Goal: Task Accomplishment & Management: Manage account settings

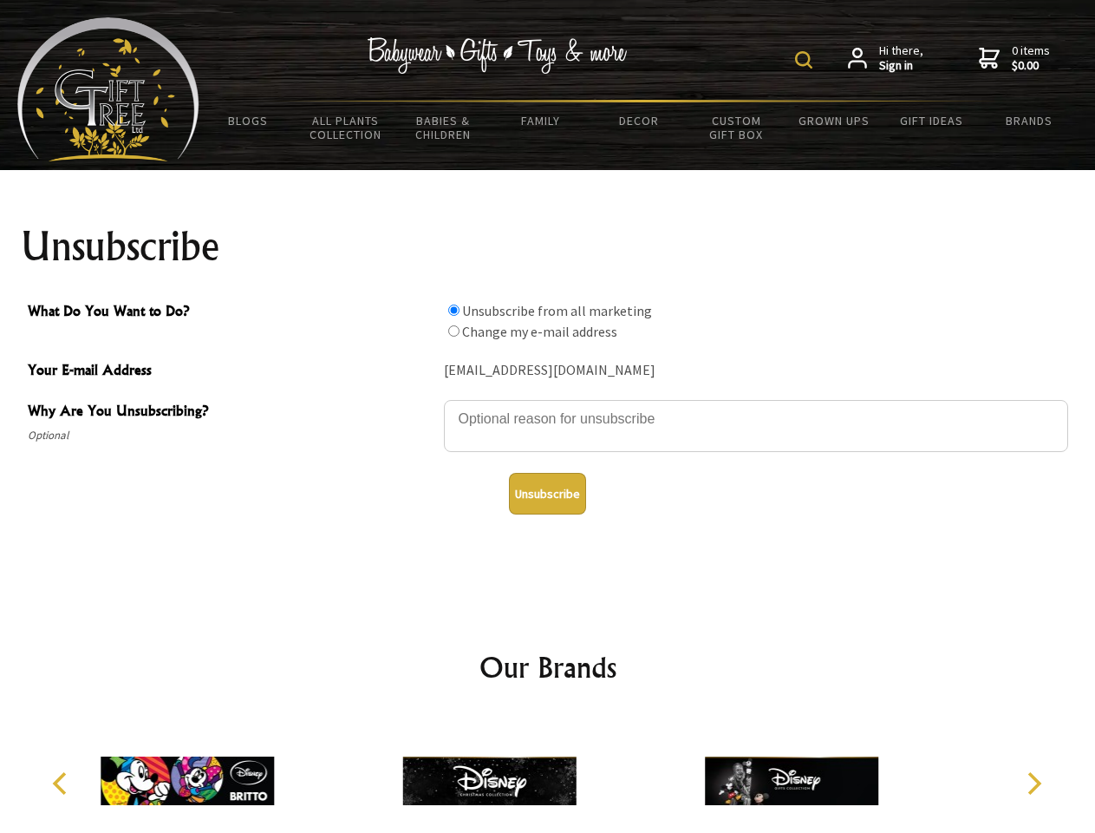
click at [807, 60] on img at bounding box center [803, 59] width 17 height 17
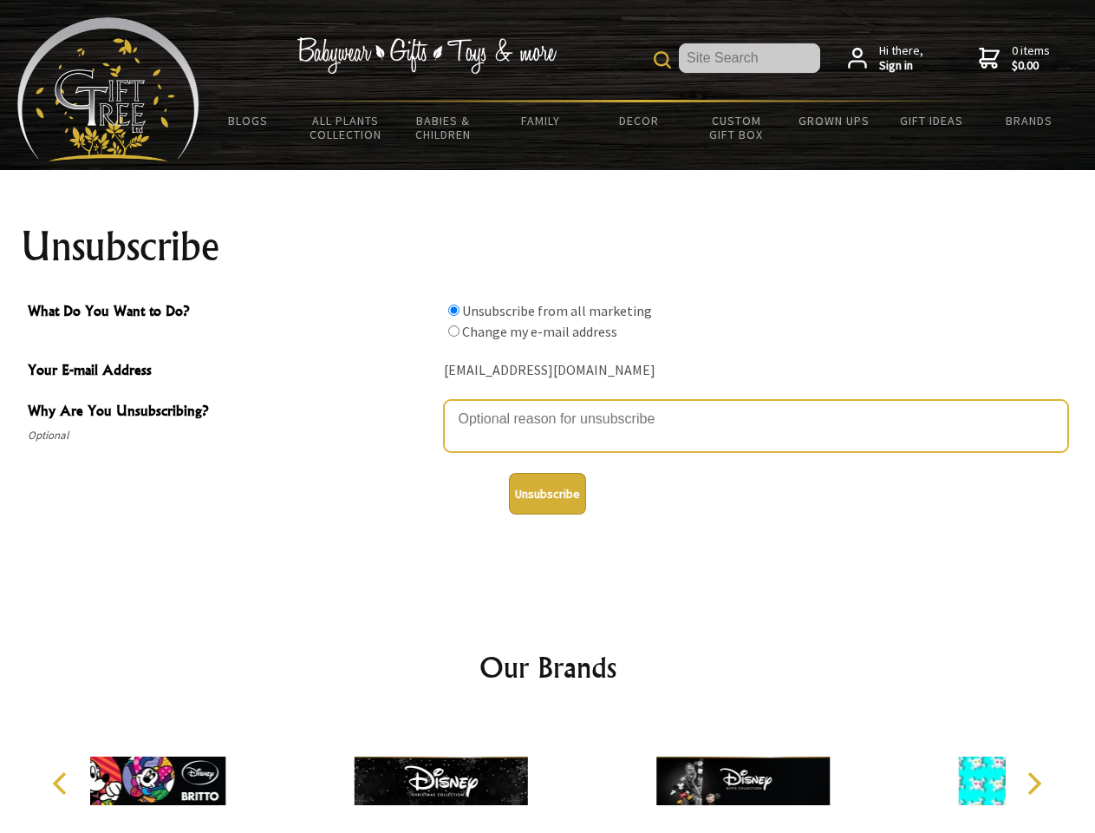
click at [548, 406] on textarea "Why Are You Unsubscribing?" at bounding box center [756, 426] width 624 height 52
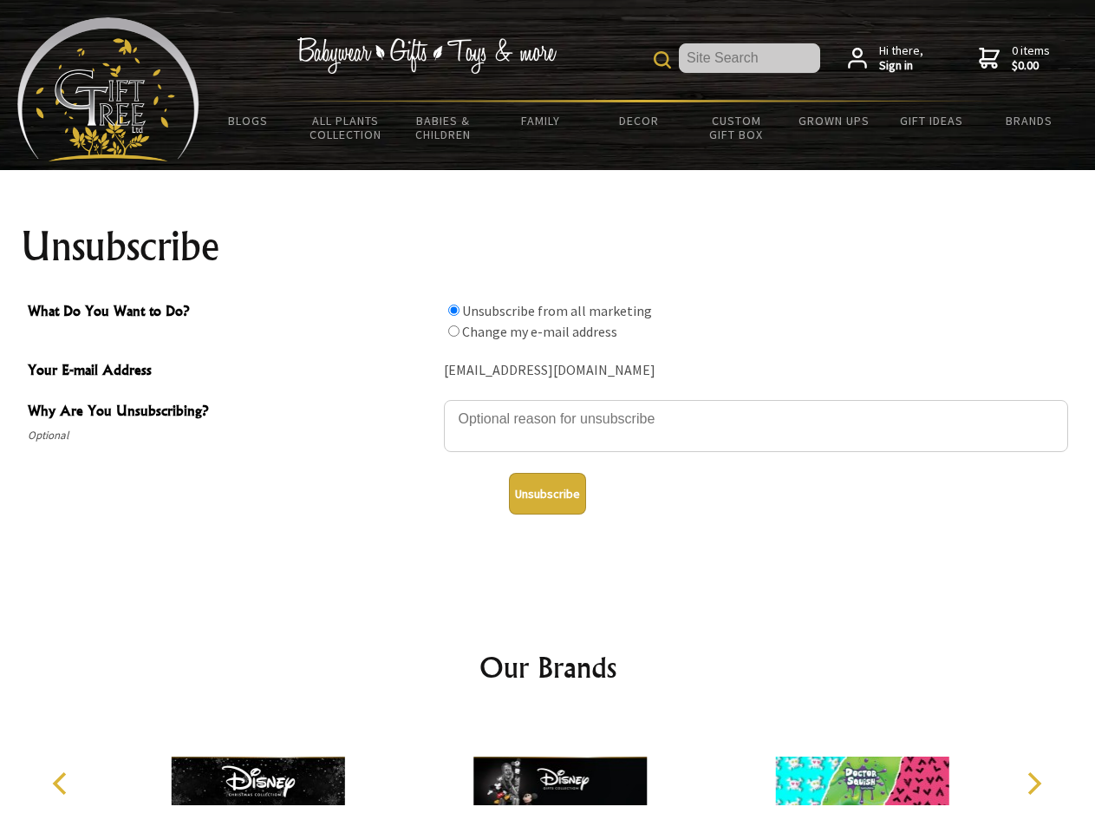
click at [454, 310] on input "What Do You Want to Do?" at bounding box center [453, 309] width 11 height 11
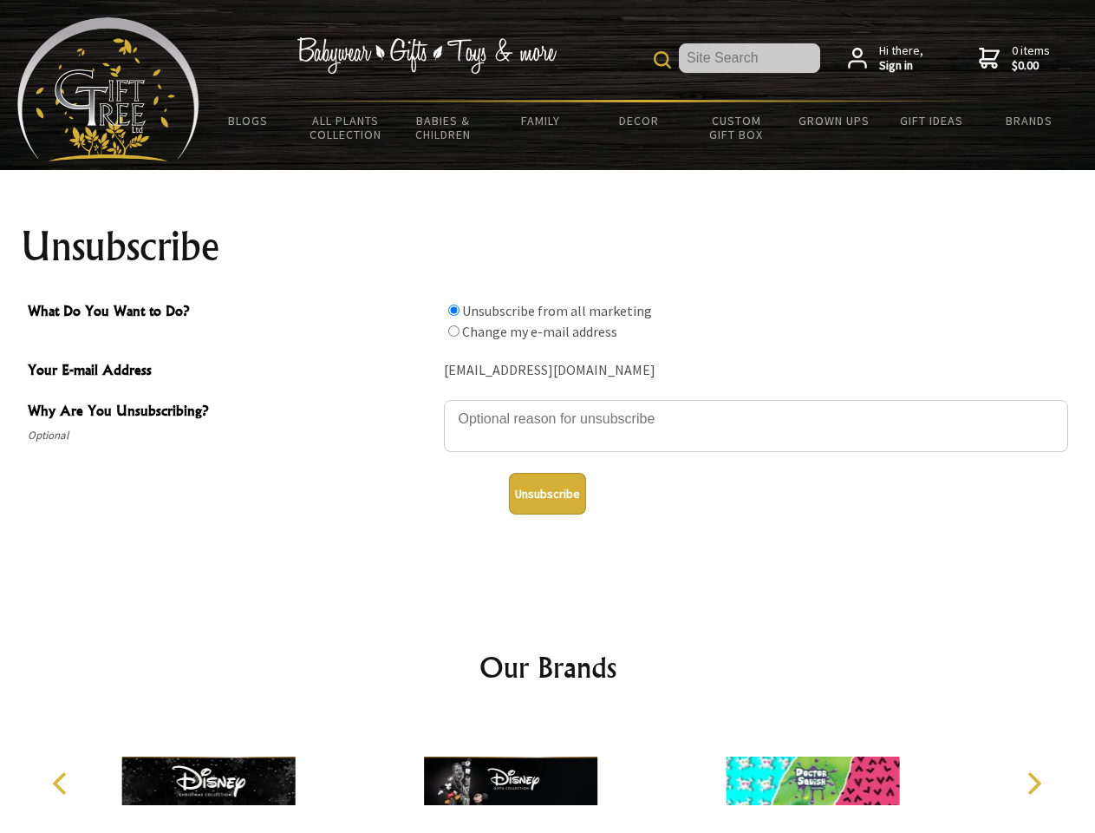
click at [454, 330] on input "What Do You Want to Do?" at bounding box center [453, 330] width 11 height 11
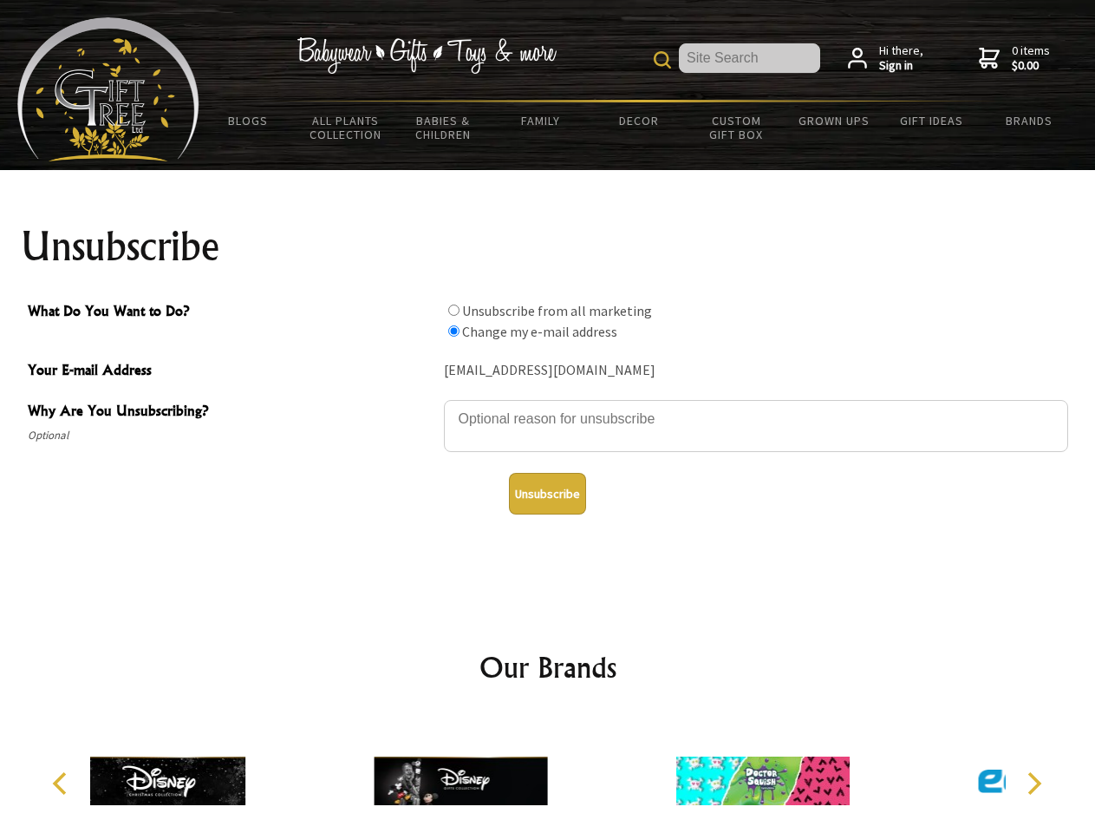
radio input "true"
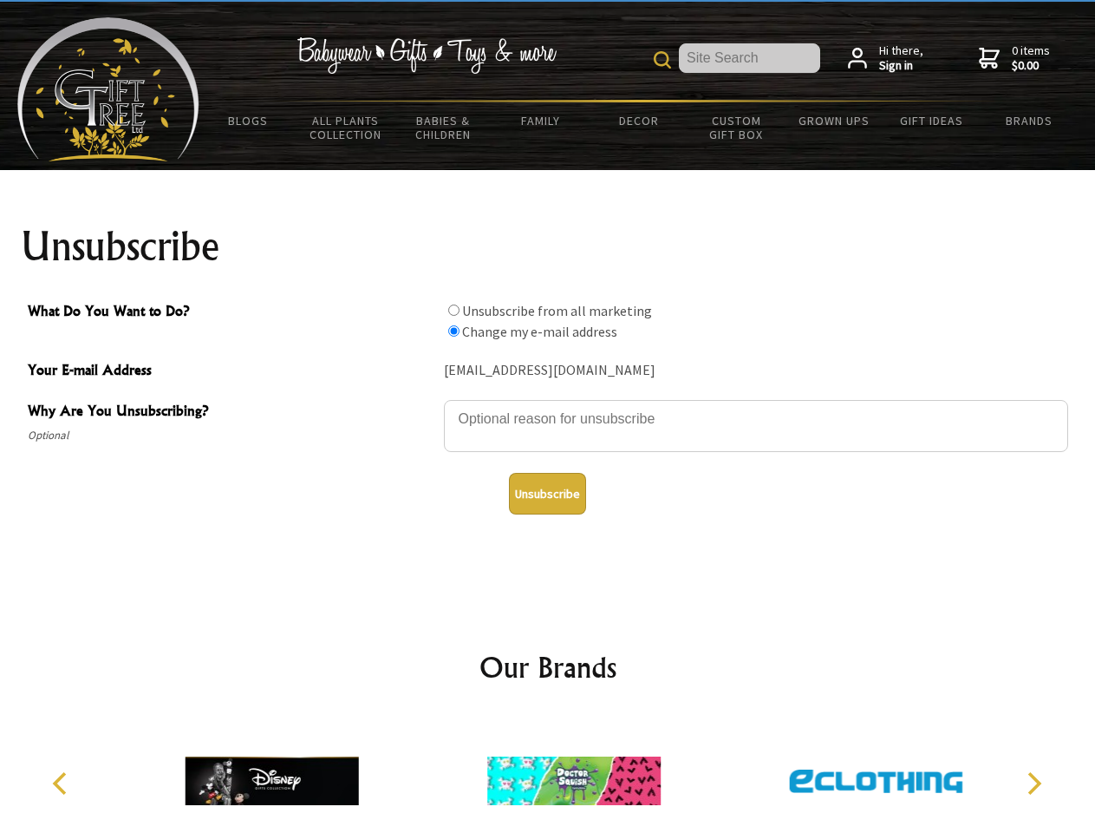
click at [547, 493] on button "Unsubscribe" at bounding box center [547, 494] width 77 height 42
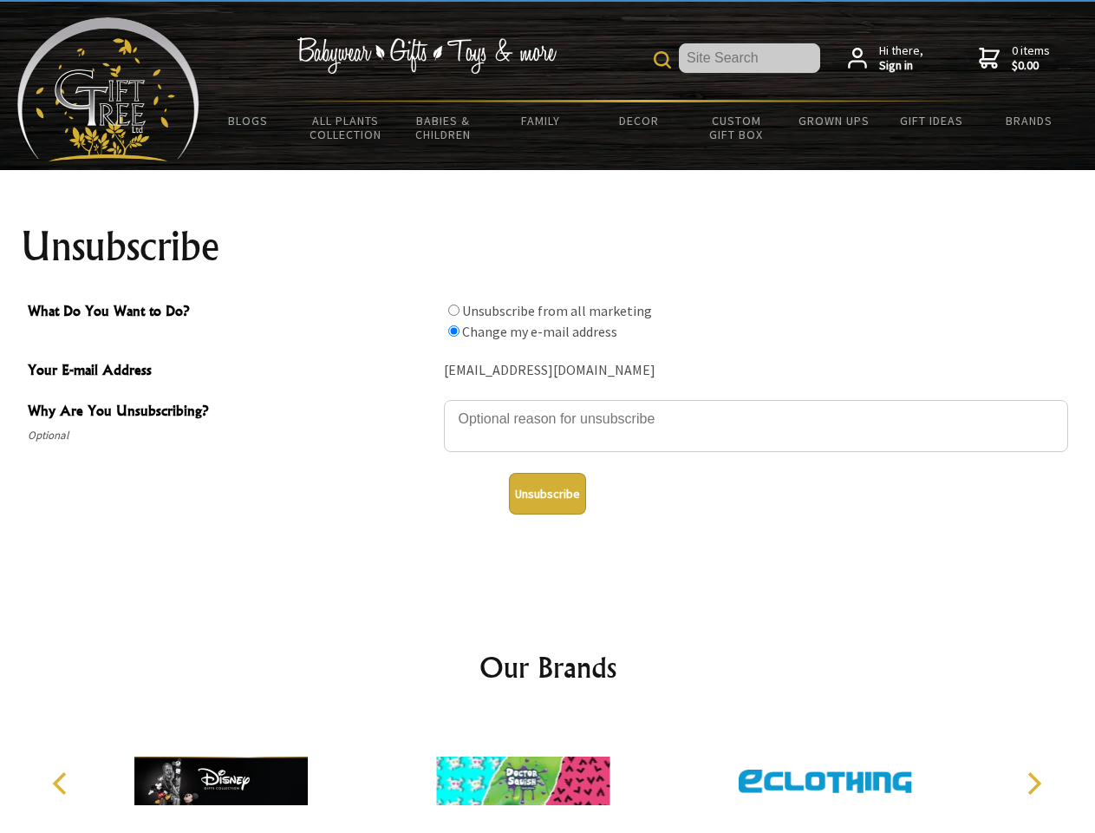
click at [62, 783] on icon "Previous" at bounding box center [61, 783] width 23 height 23
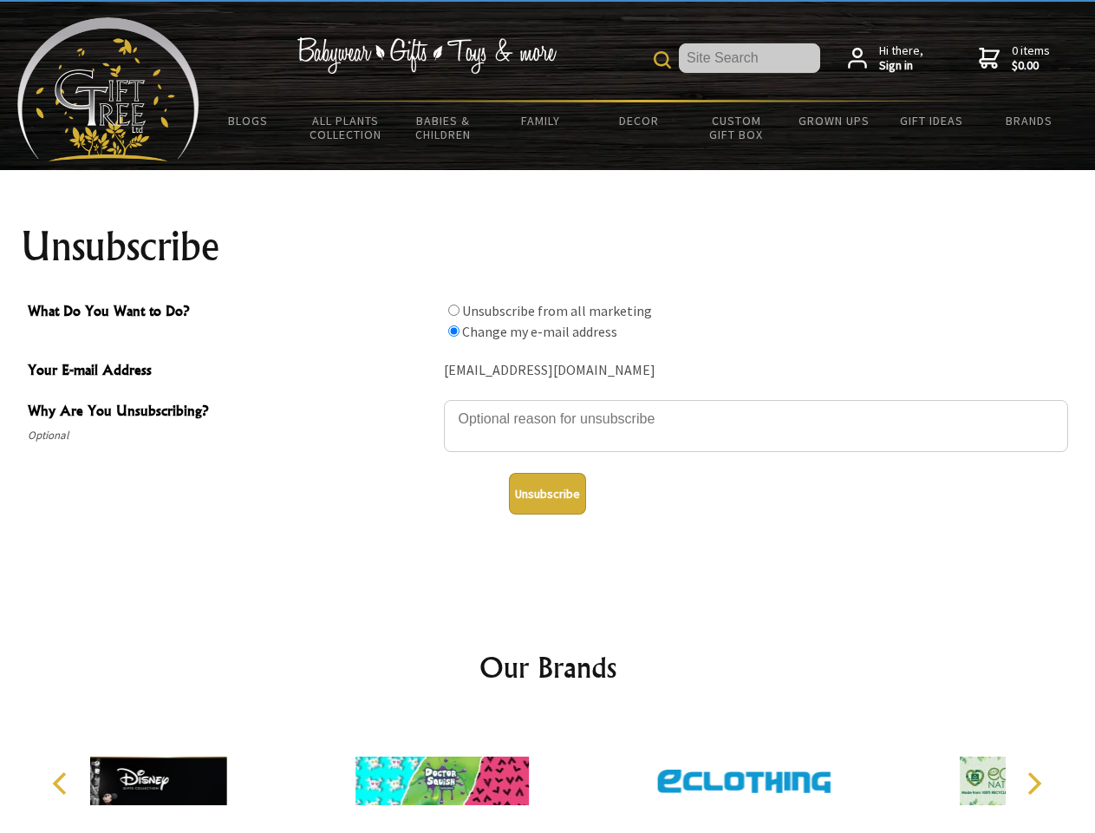
click at [1034, 783] on icon "Next" at bounding box center [1033, 783] width 23 height 23
